Goal: Information Seeking & Learning: Learn about a topic

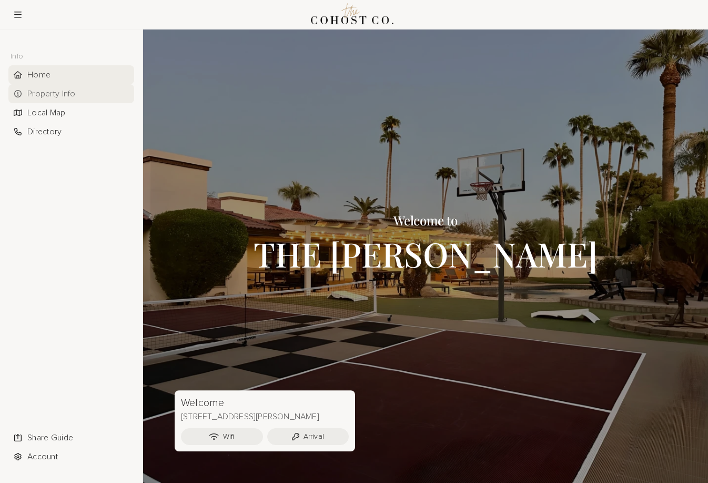
click at [55, 94] on div "Property Info" at bounding box center [71, 93] width 126 height 19
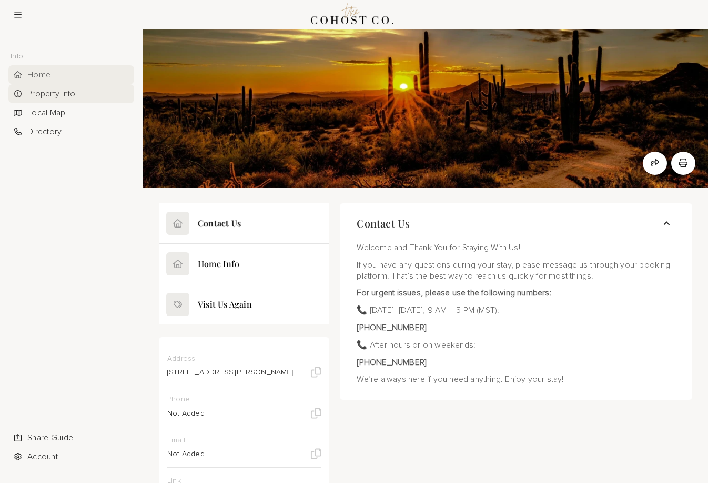
click at [34, 73] on div "Home" at bounding box center [71, 74] width 126 height 19
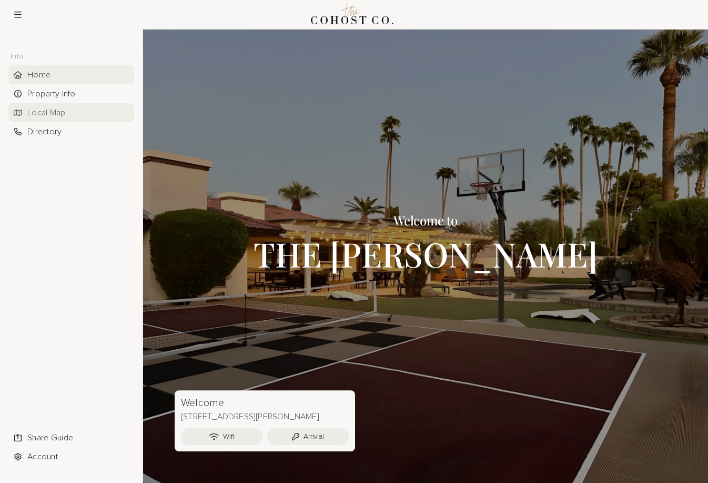
click at [40, 113] on div "Local Map" at bounding box center [71, 112] width 126 height 19
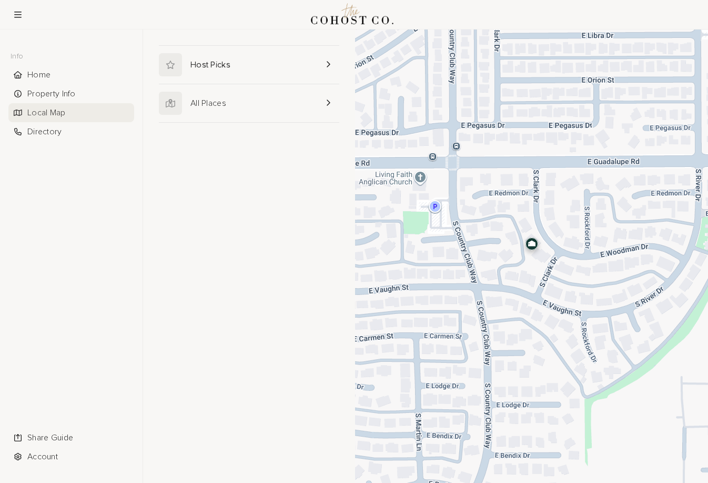
click at [205, 68] on link at bounding box center [249, 65] width 180 height 38
click at [172, 49] on link "Back" at bounding box center [178, 53] width 38 height 16
click at [174, 55] on link "Back" at bounding box center [178, 53] width 38 height 16
click at [197, 99] on link at bounding box center [249, 103] width 180 height 38
click at [53, 131] on div "Directory" at bounding box center [71, 131] width 126 height 19
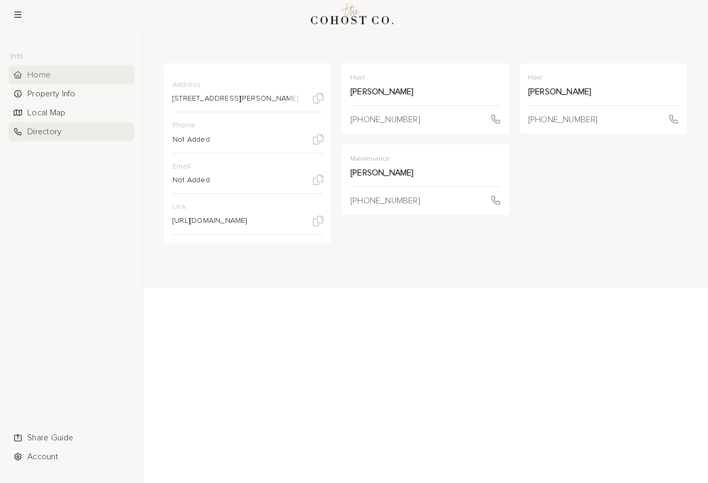
click at [42, 79] on div "Home" at bounding box center [71, 74] width 126 height 19
